Goal: Information Seeking & Learning: Find specific page/section

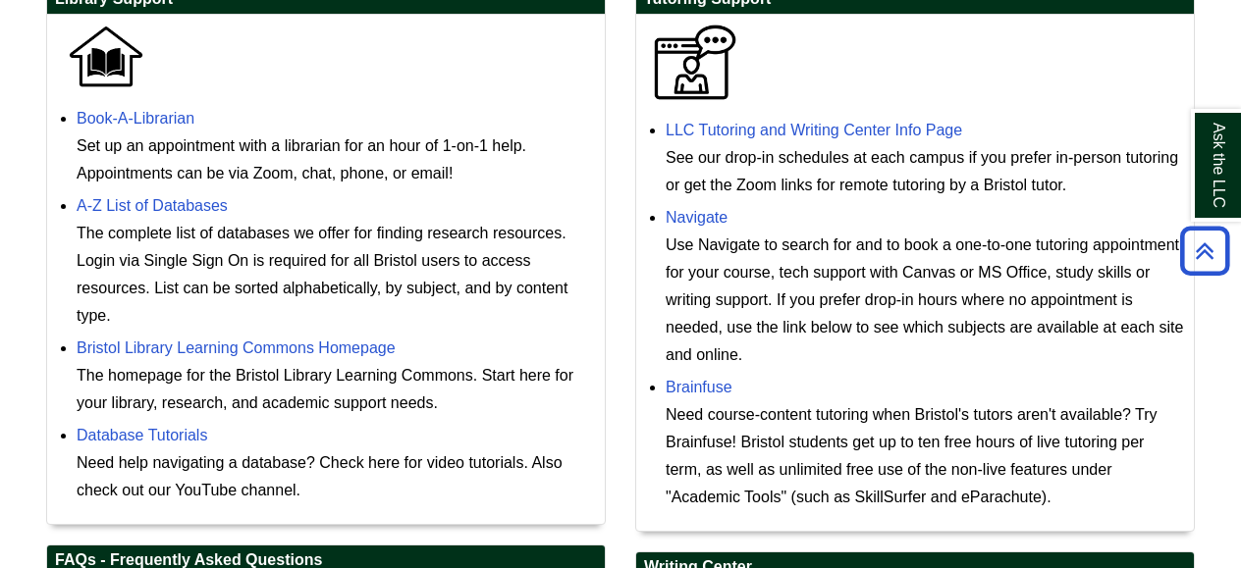
scroll to position [598, 0]
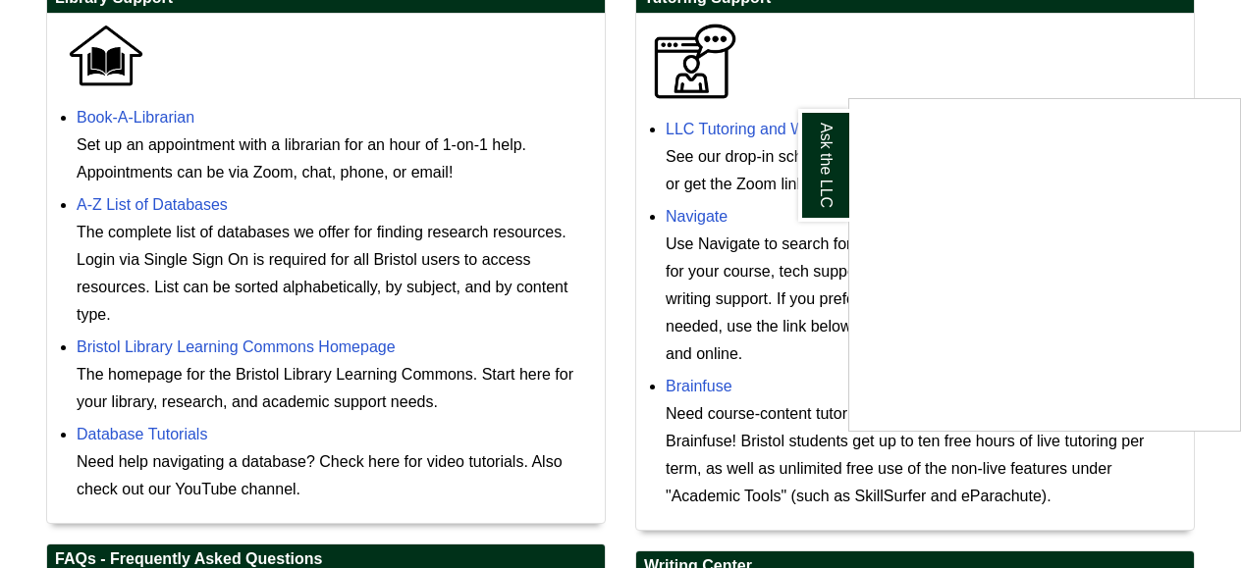
click at [641, 185] on div "Ask the LLC" at bounding box center [620, 284] width 1241 height 568
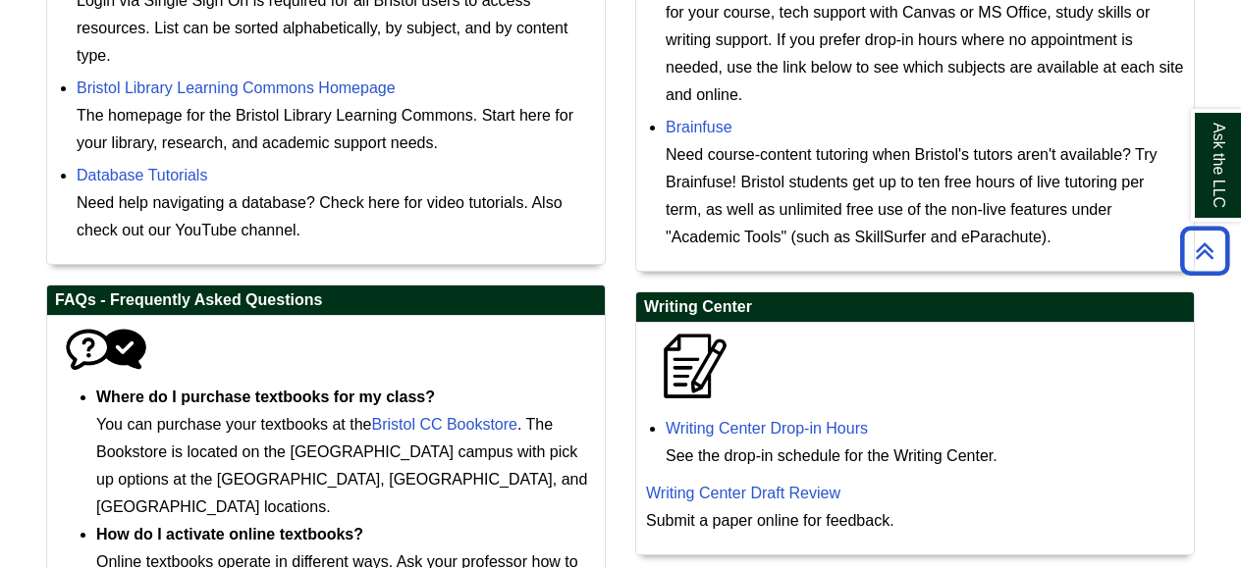
scroll to position [850, 0]
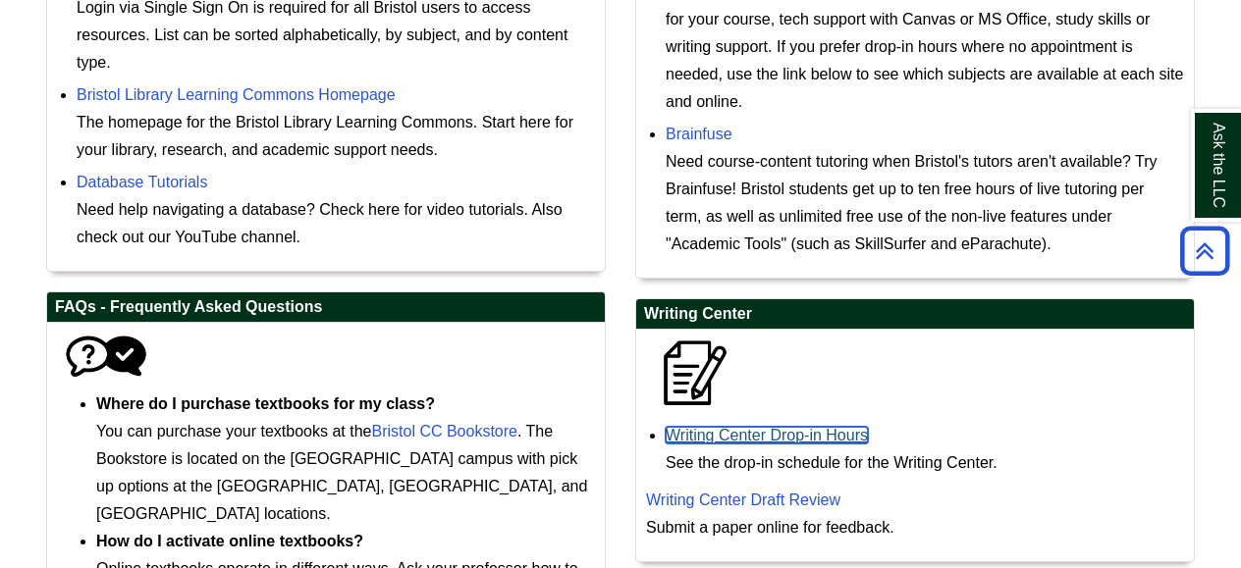
click at [724, 436] on link "Writing Center Drop-in Hours" at bounding box center [766, 435] width 202 height 17
click at [756, 438] on link "Writing Center Drop-in Hours" at bounding box center [766, 435] width 202 height 17
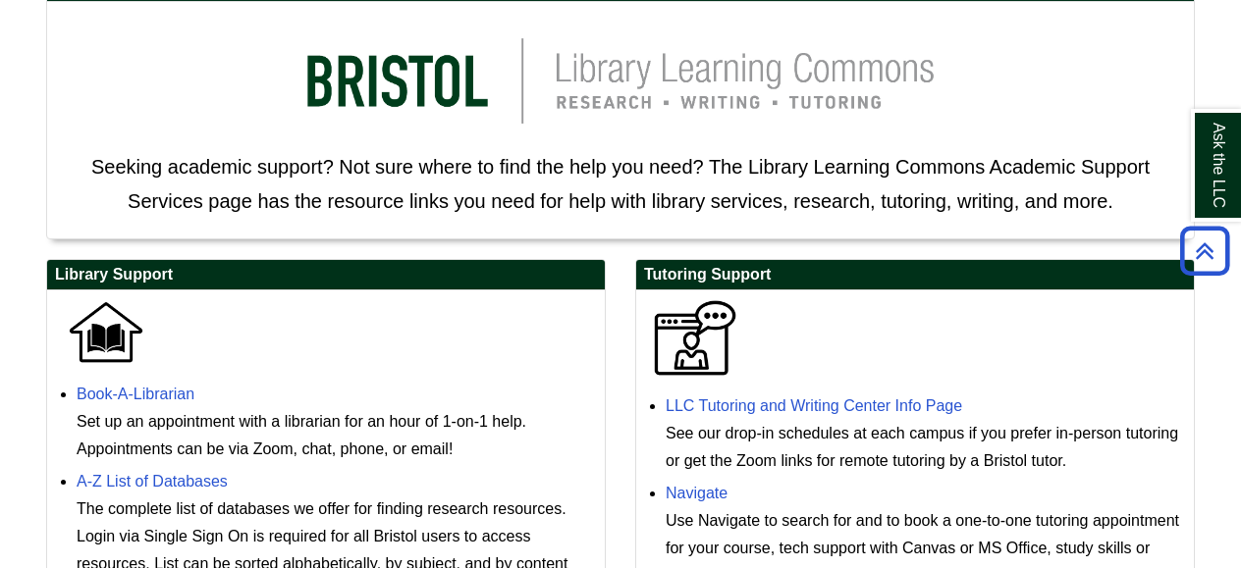
scroll to position [308, 0]
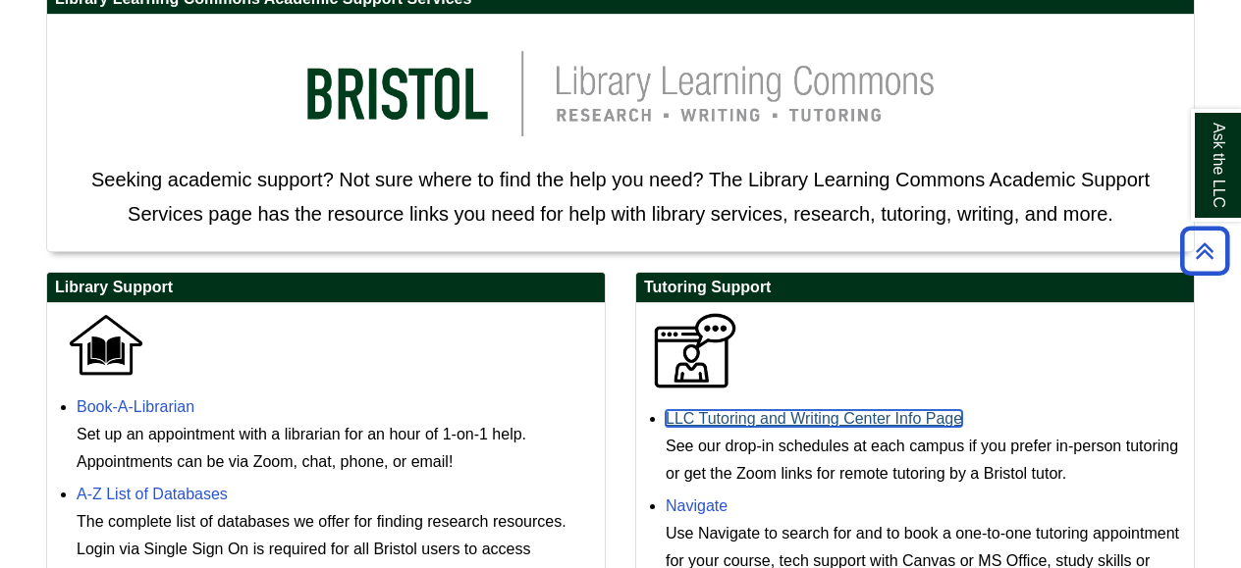
click at [798, 423] on link "LLC Tutoring and Writing Center Info Page" at bounding box center [813, 418] width 296 height 17
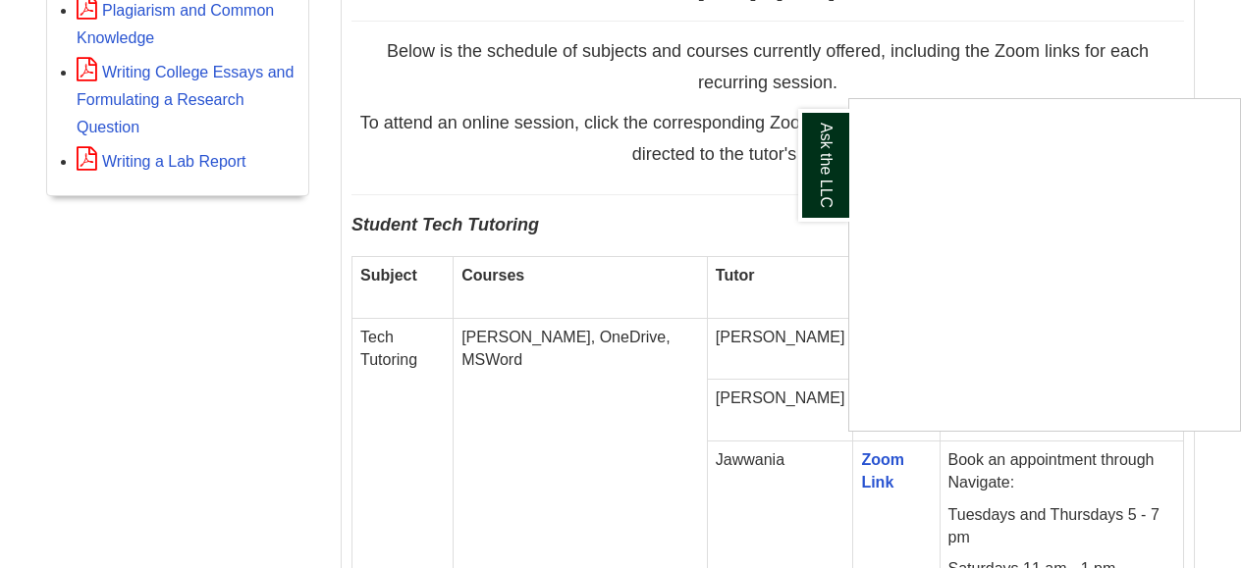
scroll to position [1052, 0]
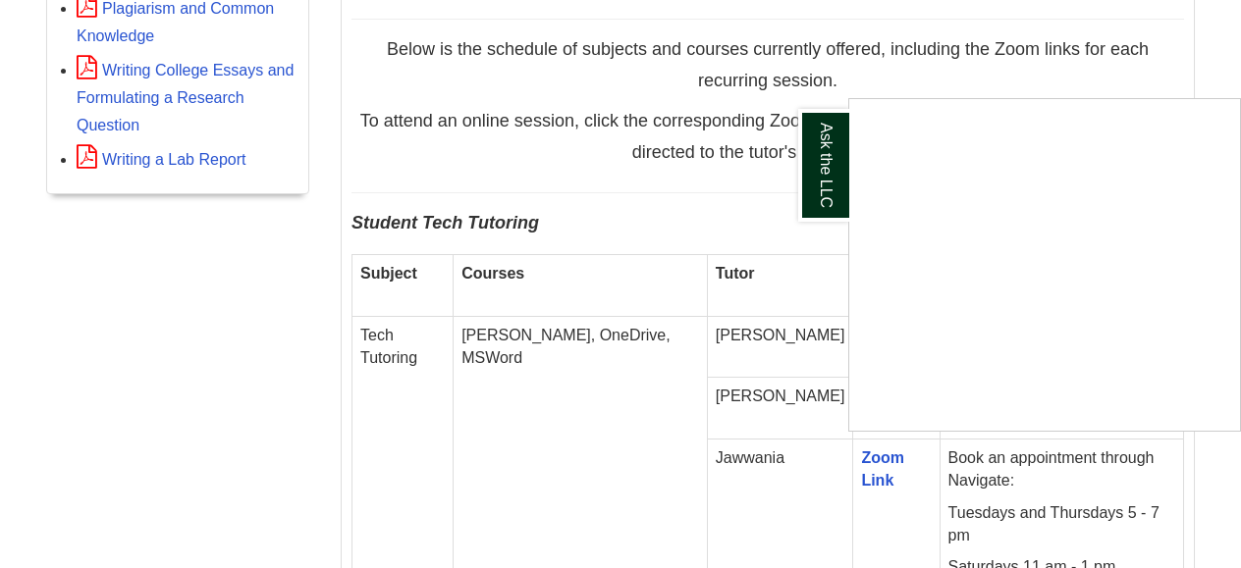
click at [656, 442] on div "Ask the LLC" at bounding box center [620, 284] width 1241 height 568
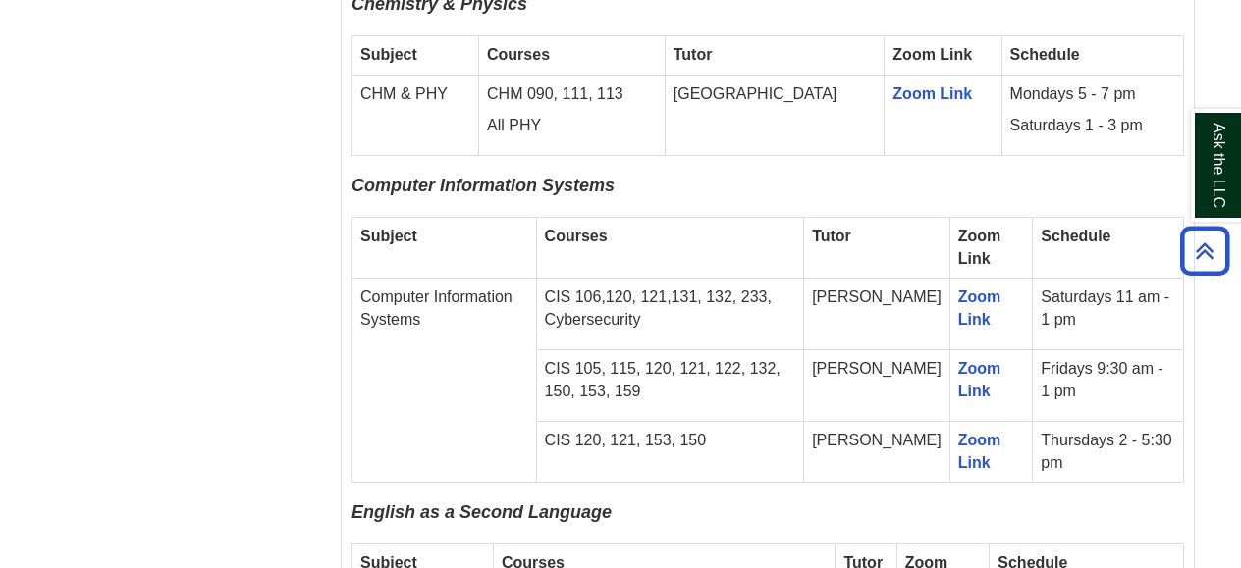
scroll to position [2271, 0]
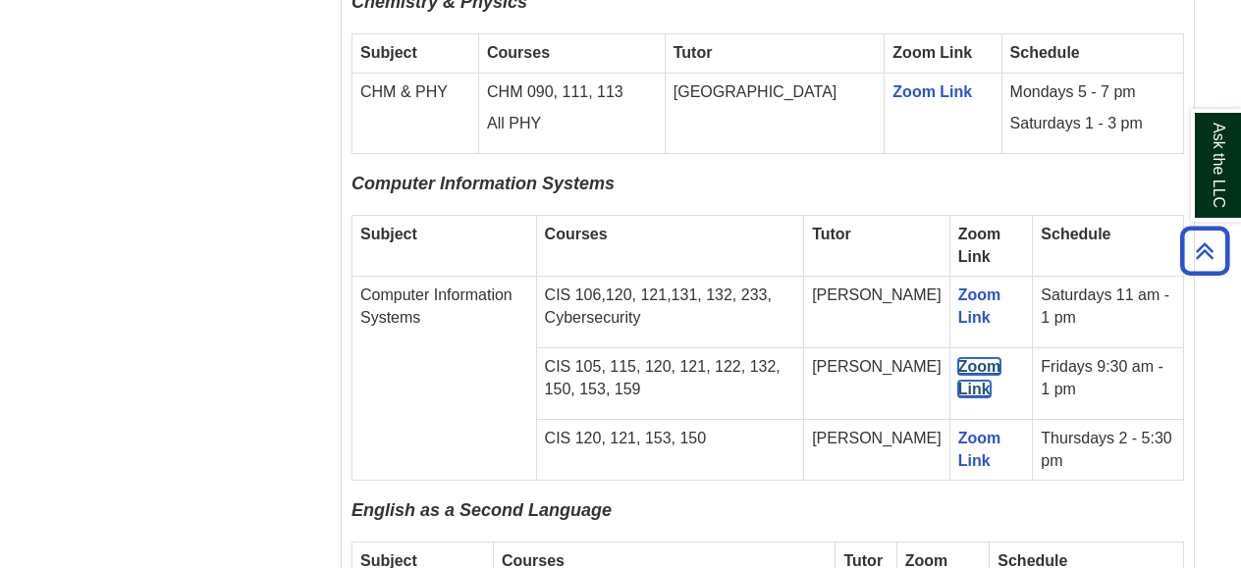
click at [963, 358] on link "Zoom Link" at bounding box center [979, 377] width 43 height 39
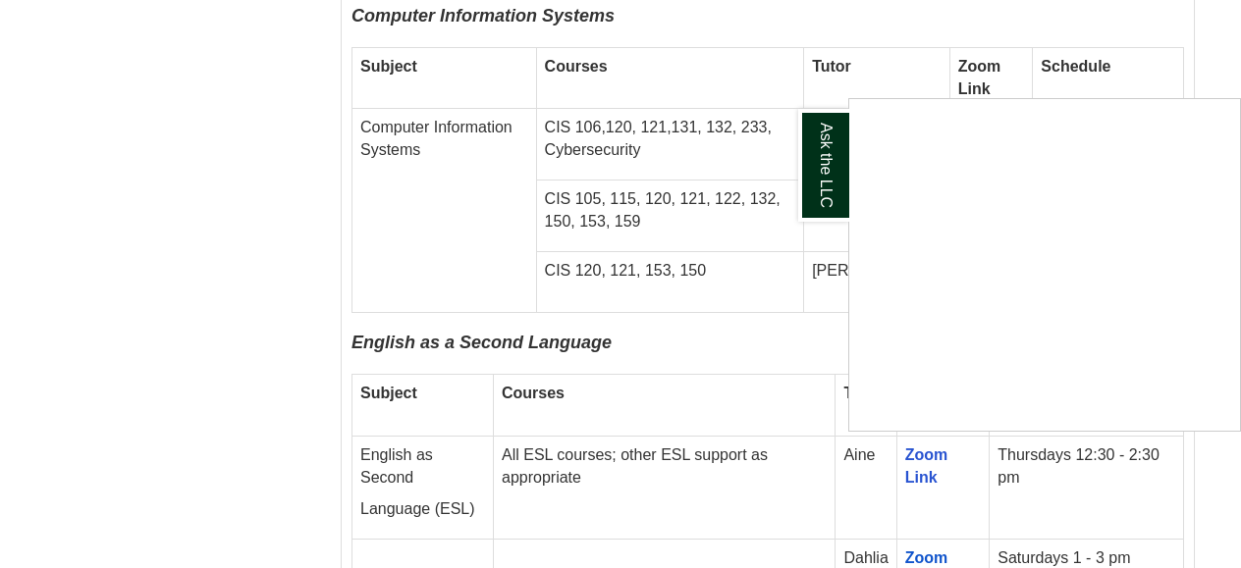
scroll to position [2435, 0]
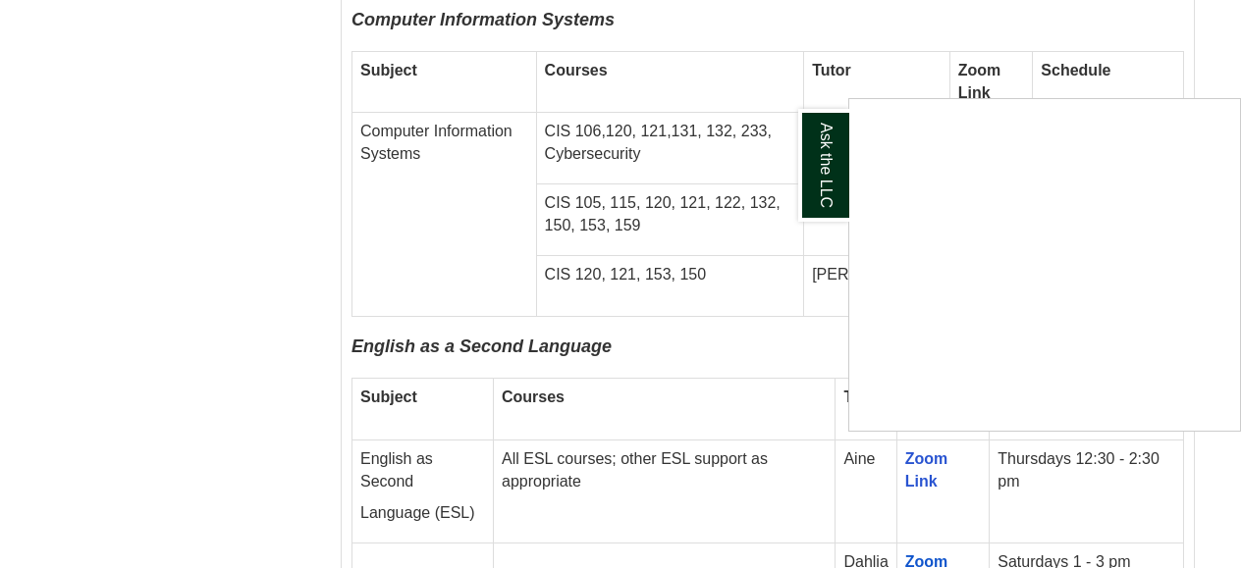
click at [811, 331] on div "Ask the LLC" at bounding box center [620, 284] width 1241 height 568
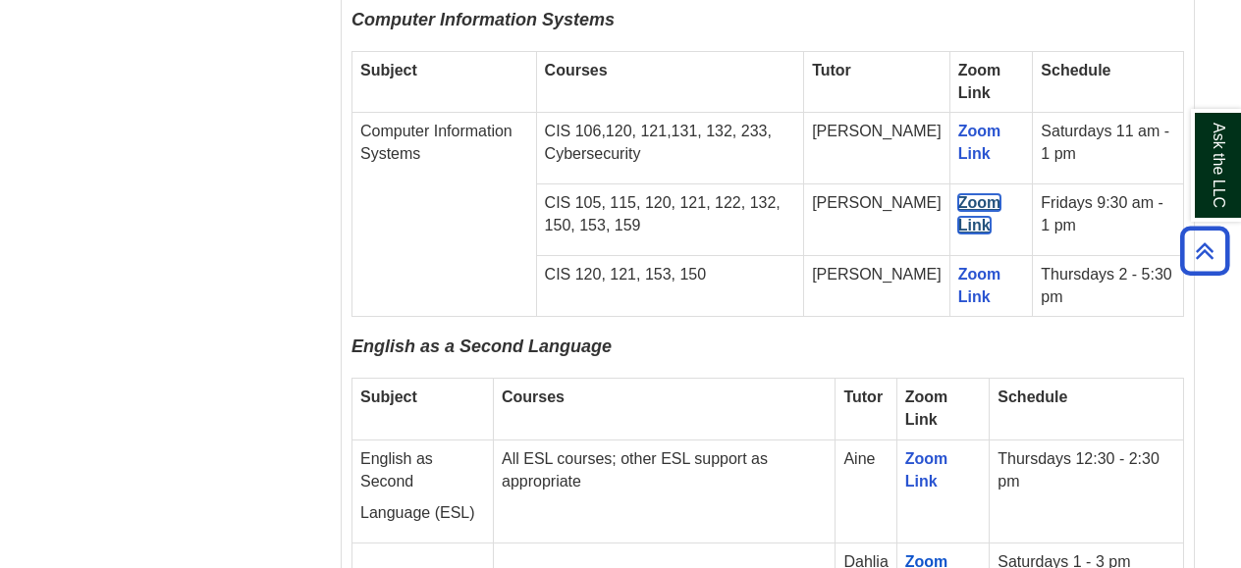
click at [960, 194] on link "Zoom Link" at bounding box center [979, 213] width 43 height 39
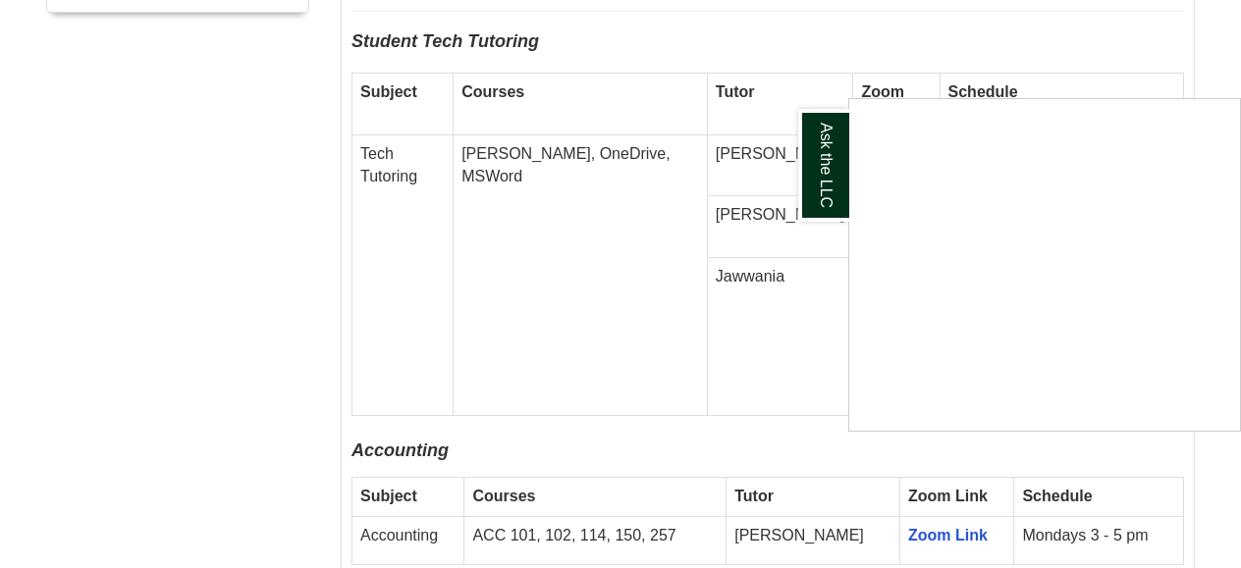
scroll to position [1231, 0]
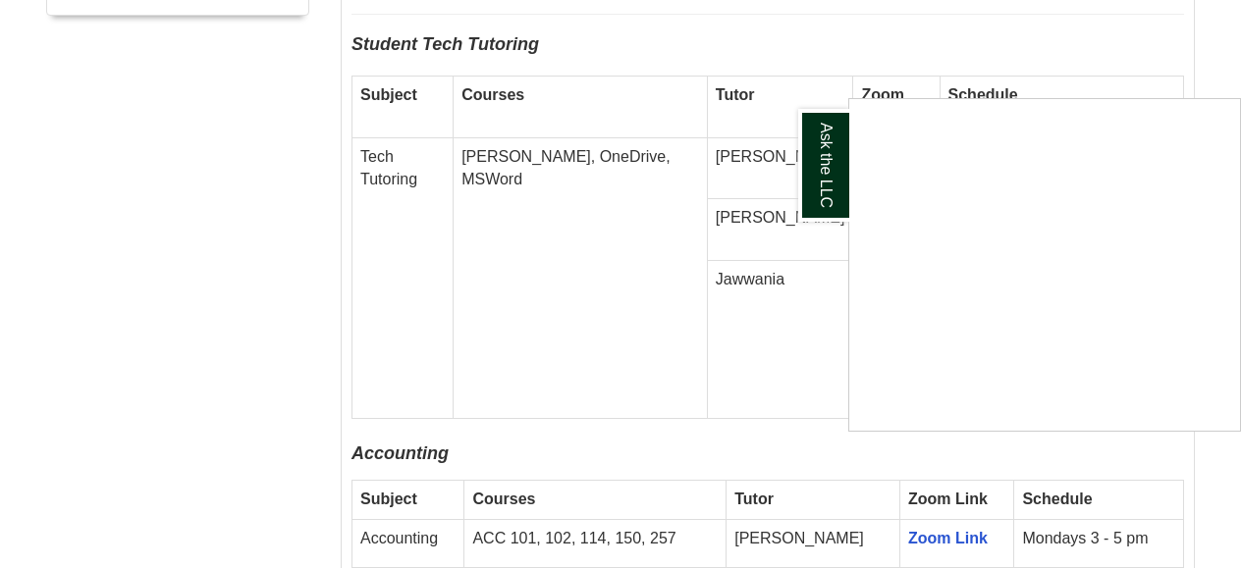
click at [654, 317] on div "Ask the LLC" at bounding box center [620, 284] width 1241 height 568
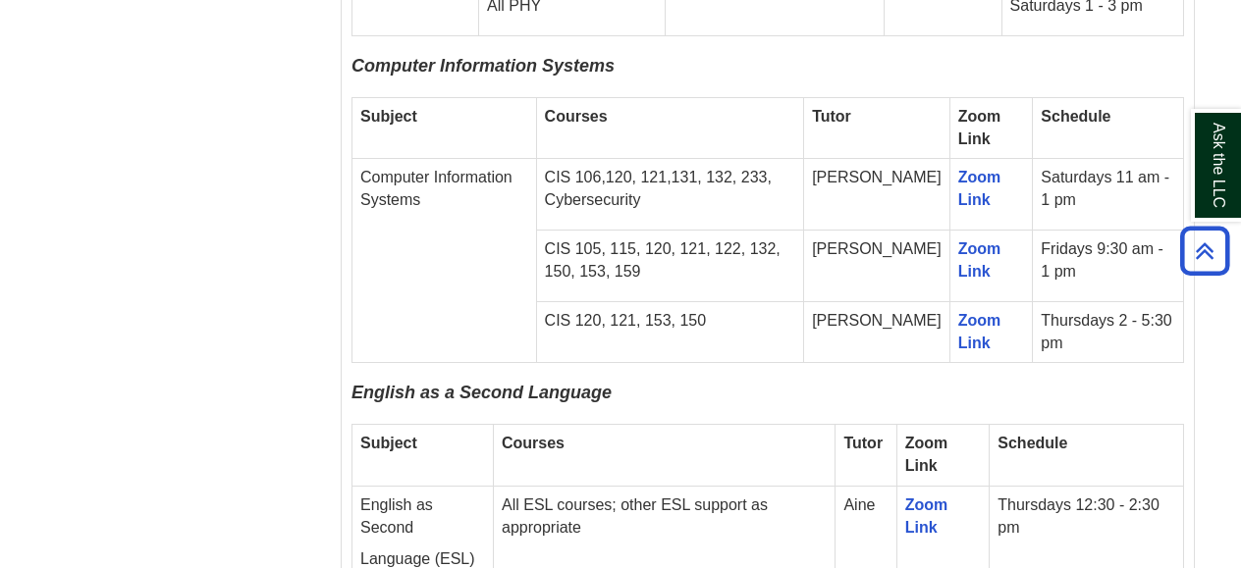
scroll to position [2398, 0]
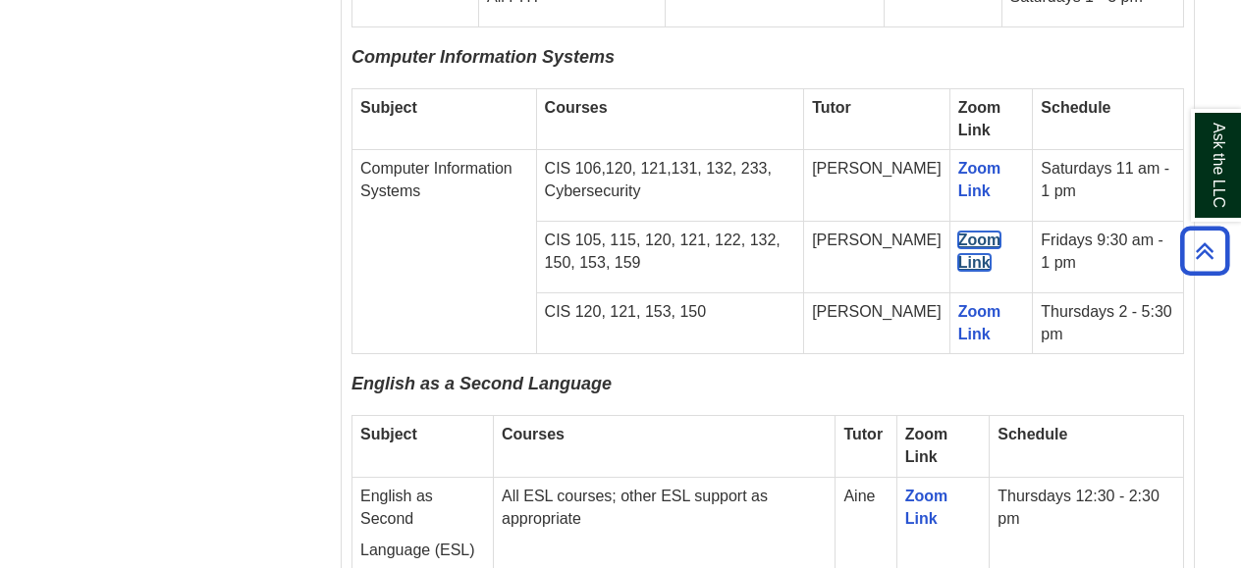
click at [958, 232] on link "Zoom Link" at bounding box center [979, 251] width 43 height 39
